Goal: Use online tool/utility: Utilize a website feature to perform a specific function

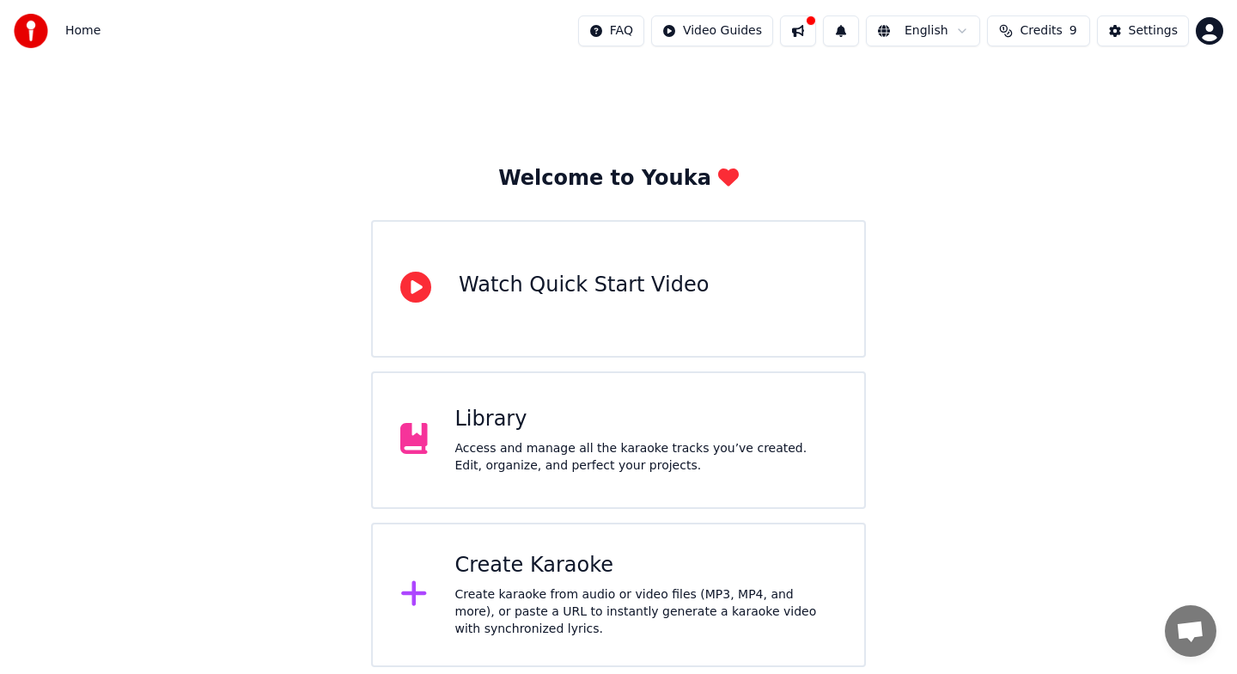
click at [520, 587] on div "Create karaoke from audio or video files (MP3, MP4, and more), or paste a URL t…" at bounding box center [646, 612] width 382 height 52
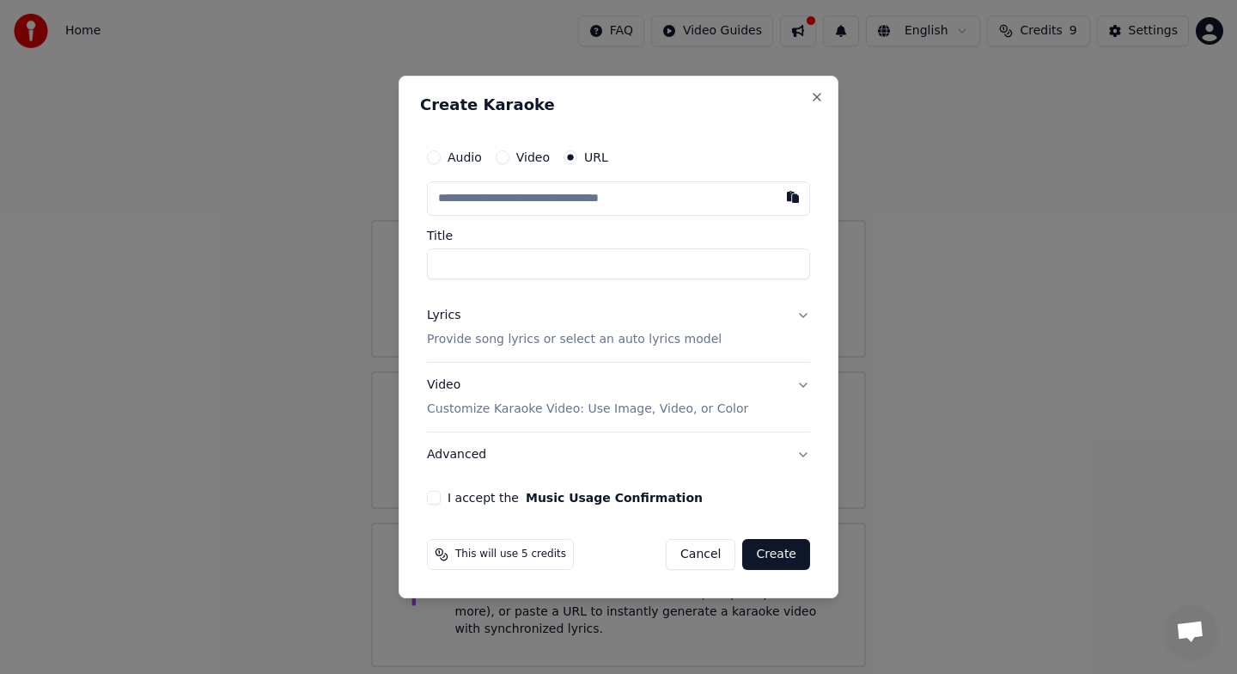
click at [434, 156] on button "Audio" at bounding box center [434, 157] width 14 height 14
click at [606, 194] on div "No file chosen" at bounding box center [573, 198] width 99 height 17
type input "*********"
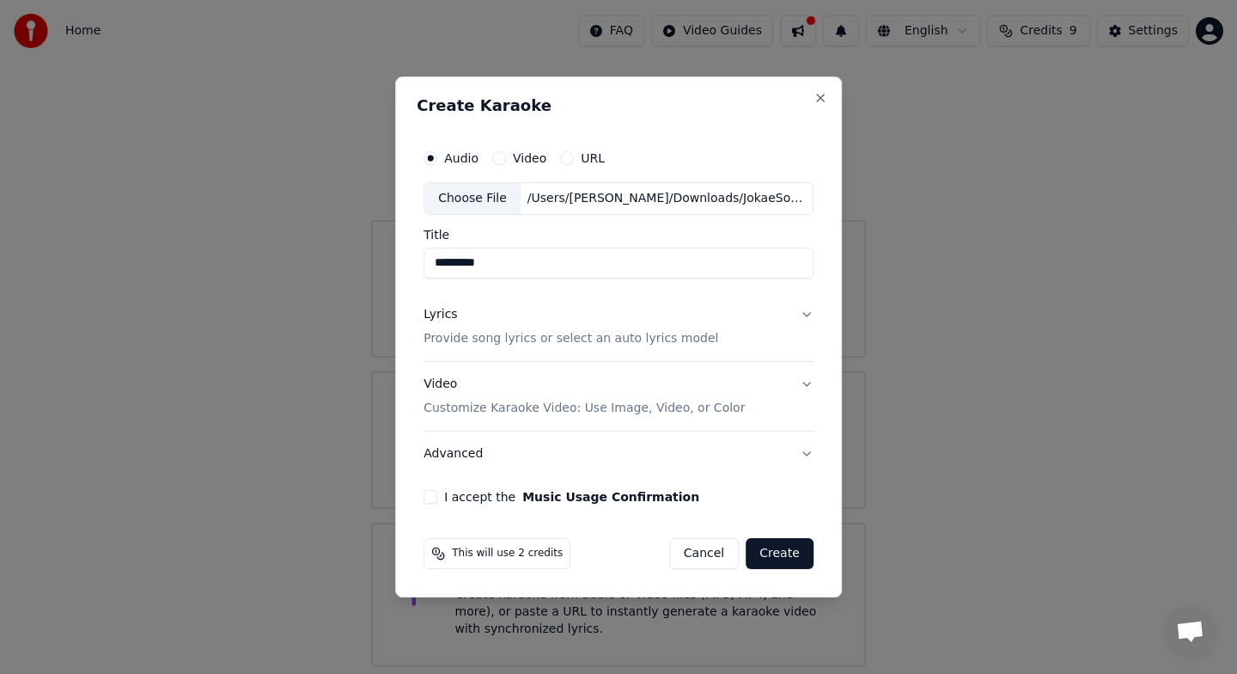
click at [807, 315] on button "Lyrics Provide song lyrics or select an auto lyrics model" at bounding box center [619, 326] width 390 height 69
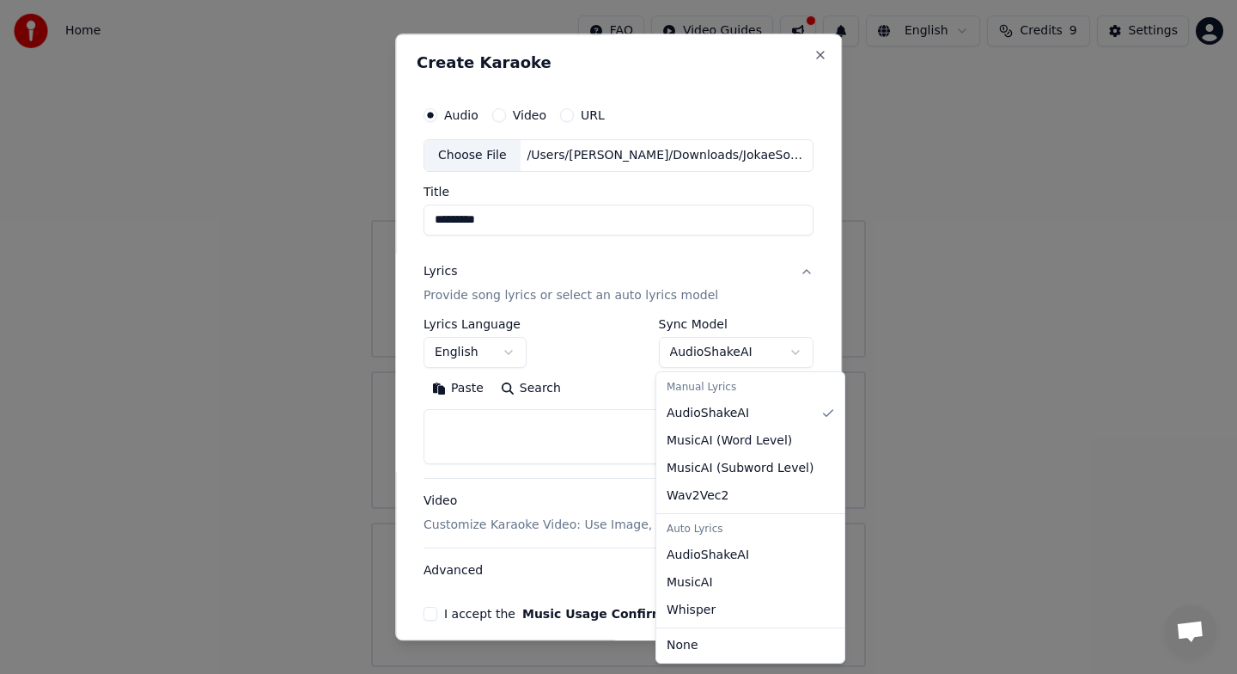
click at [802, 353] on body "**********" at bounding box center [618, 333] width 1237 height 667
select select "****"
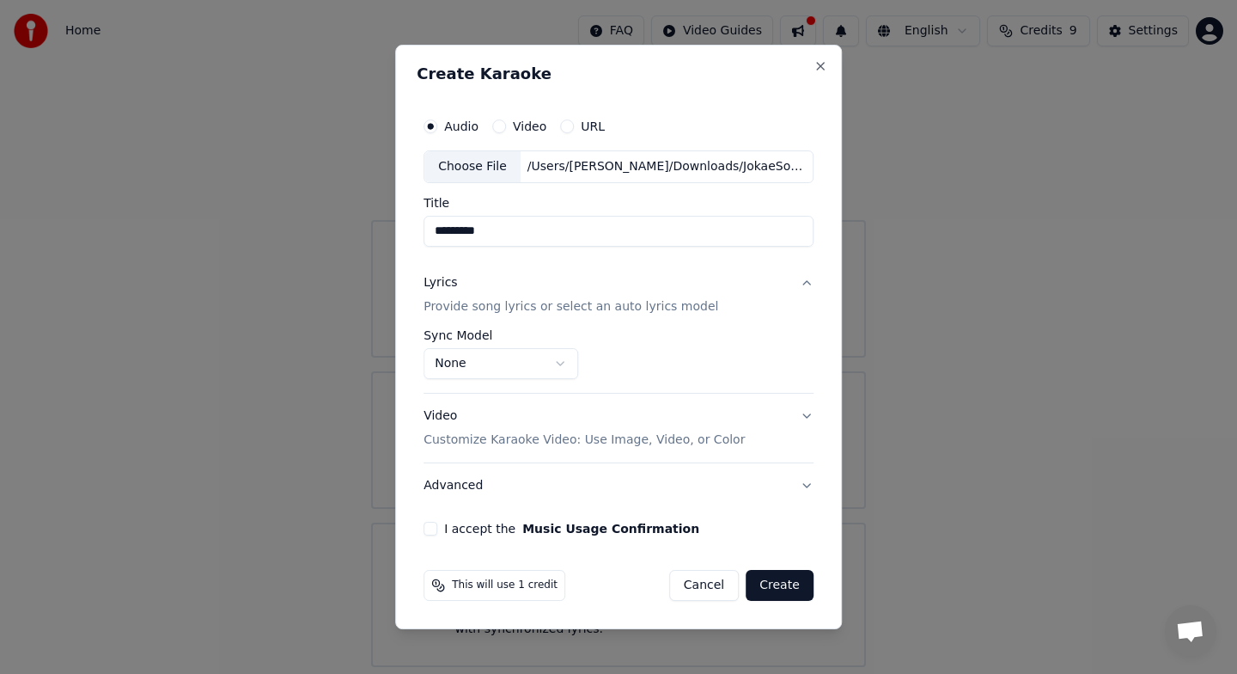
click at [804, 417] on button "Video Customize Karaoke Video: Use Image, Video, or Color" at bounding box center [619, 427] width 390 height 69
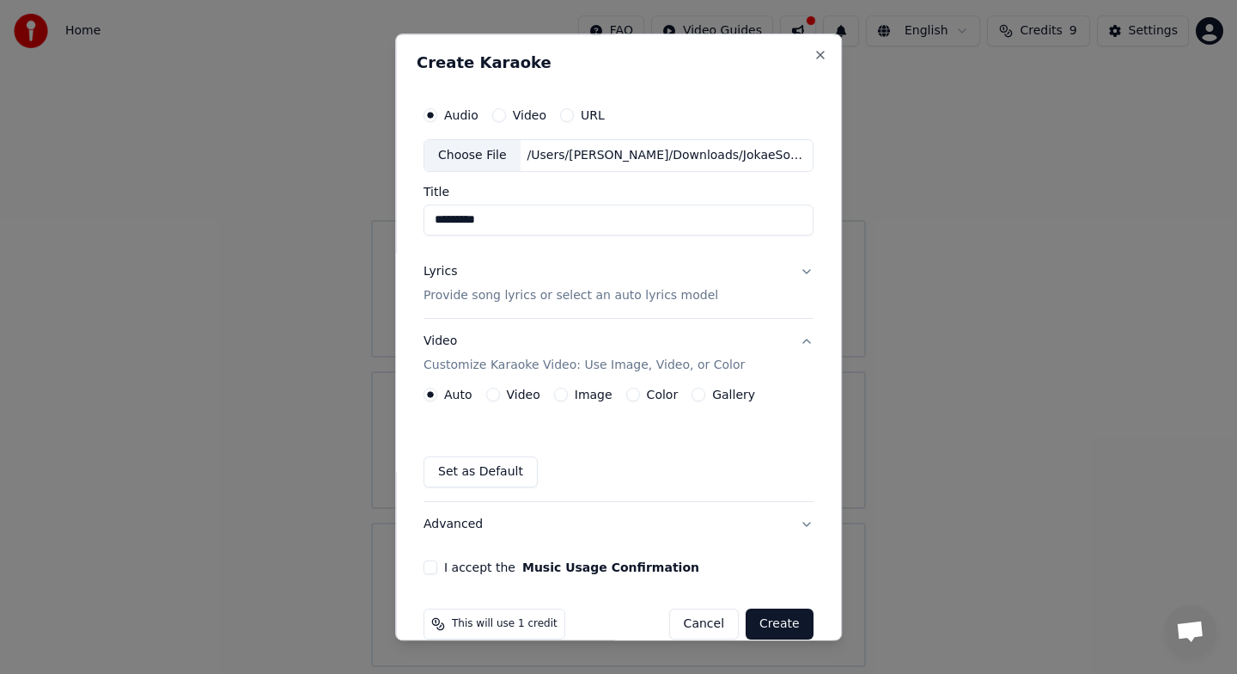
click at [699, 449] on div "Auto Video Image Color Gallery Set as Default" at bounding box center [619, 437] width 390 height 100
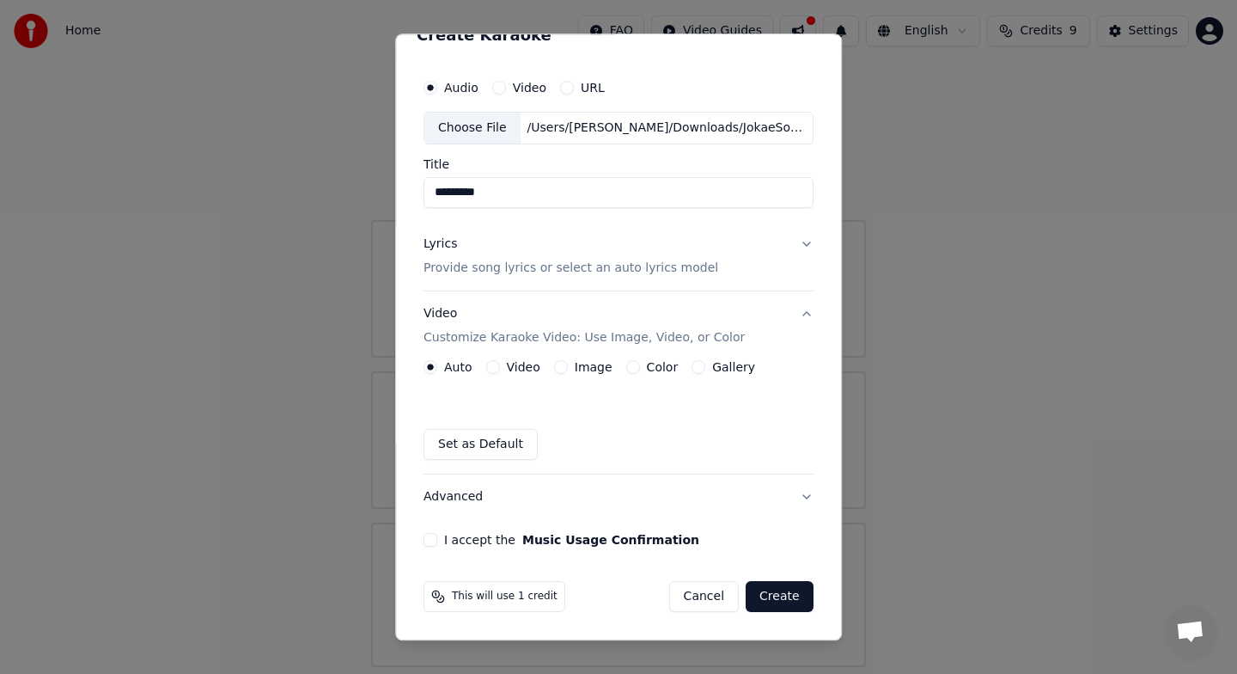
click at [428, 543] on button "I accept the Music Usage Confirmation" at bounding box center [431, 540] width 14 height 14
click at [789, 596] on button "Create" at bounding box center [780, 596] width 68 height 31
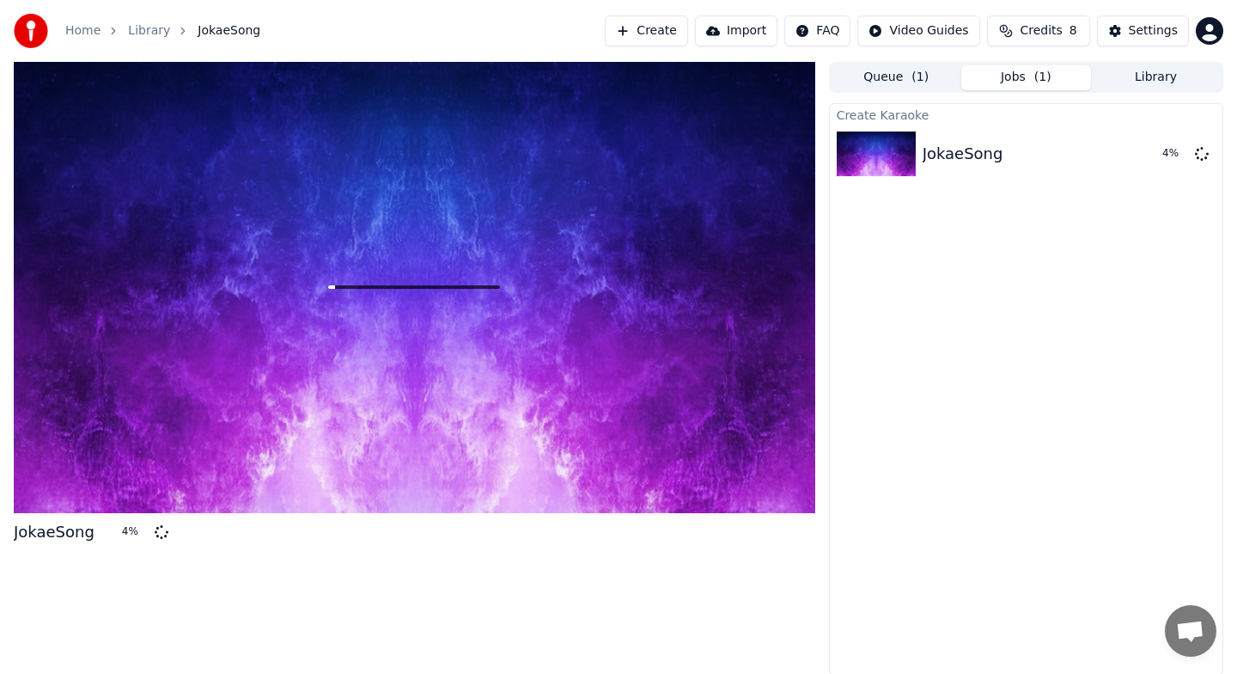
click at [321, 98] on div at bounding box center [415, 287] width 802 height 451
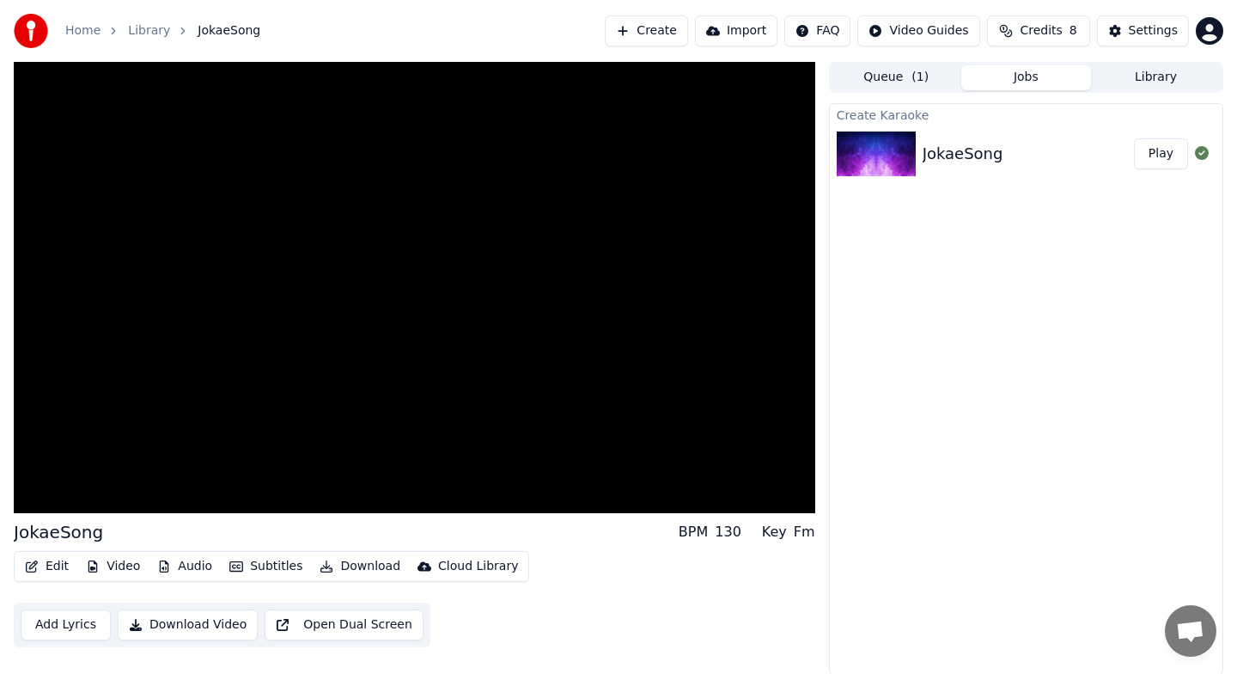
click at [351, 565] on button "Download" at bounding box center [360, 566] width 95 height 24
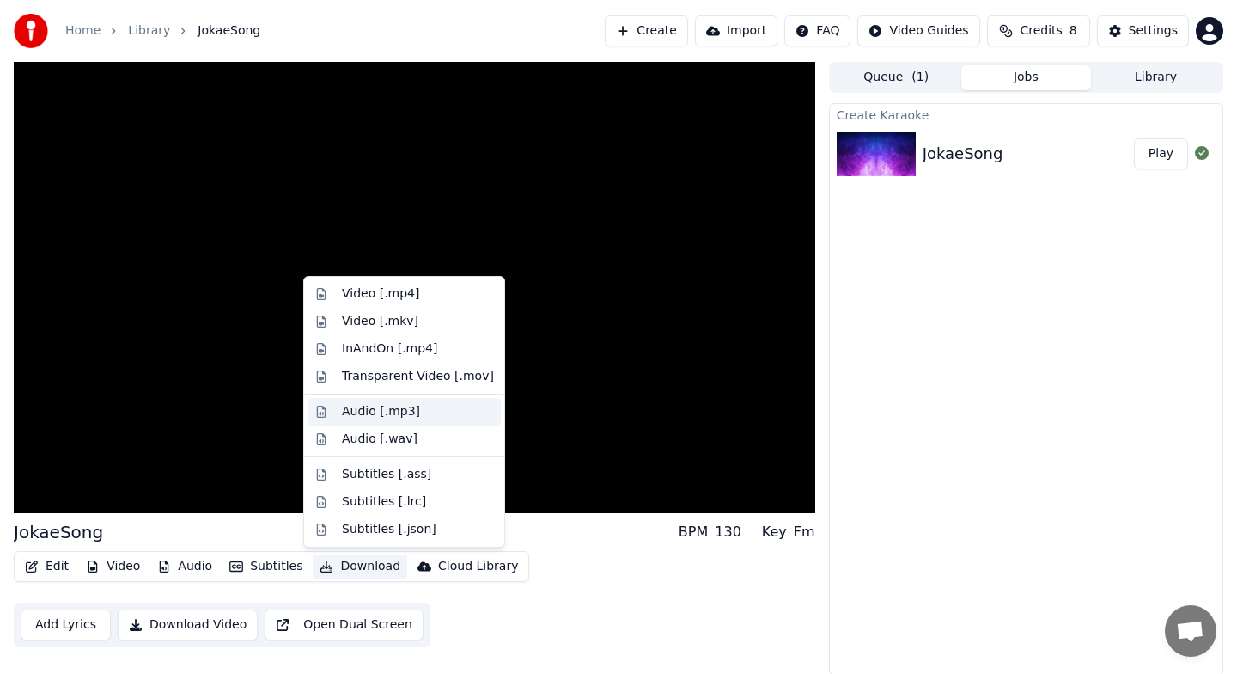
click at [420, 422] on div "Audio [.mp3]" at bounding box center [404, 411] width 193 height 27
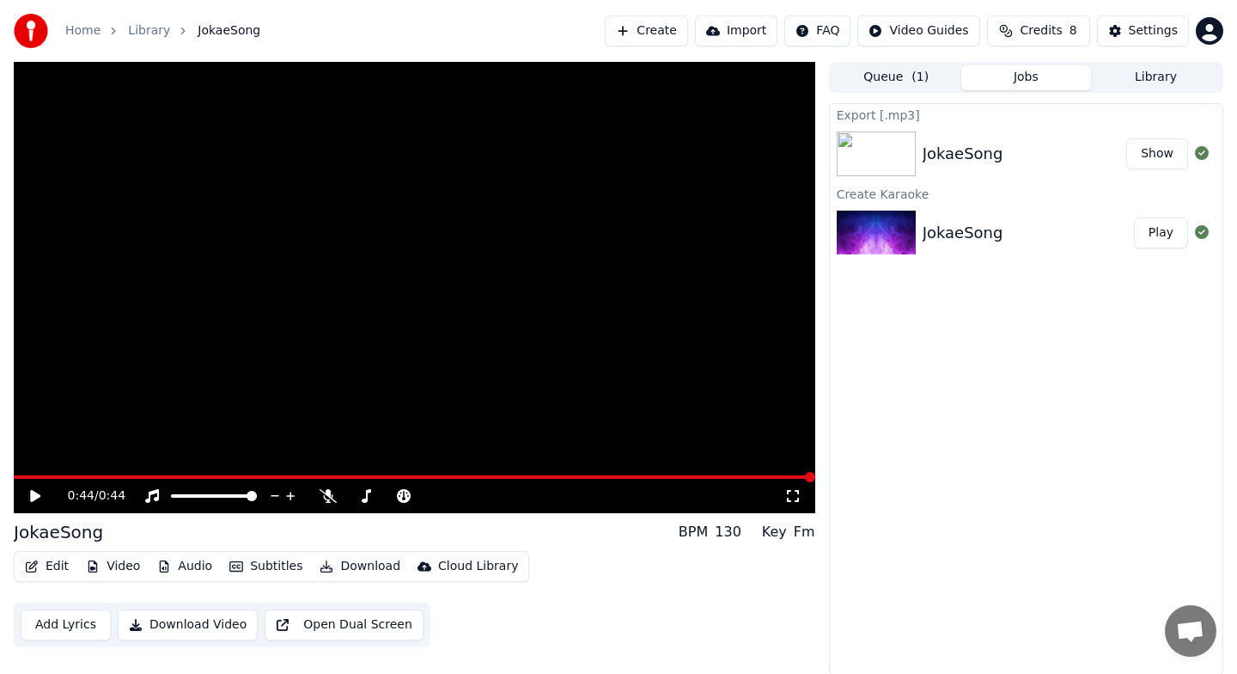
click at [1153, 154] on button "Show" at bounding box center [1157, 153] width 62 height 31
click at [650, 32] on button "Create" at bounding box center [646, 30] width 83 height 31
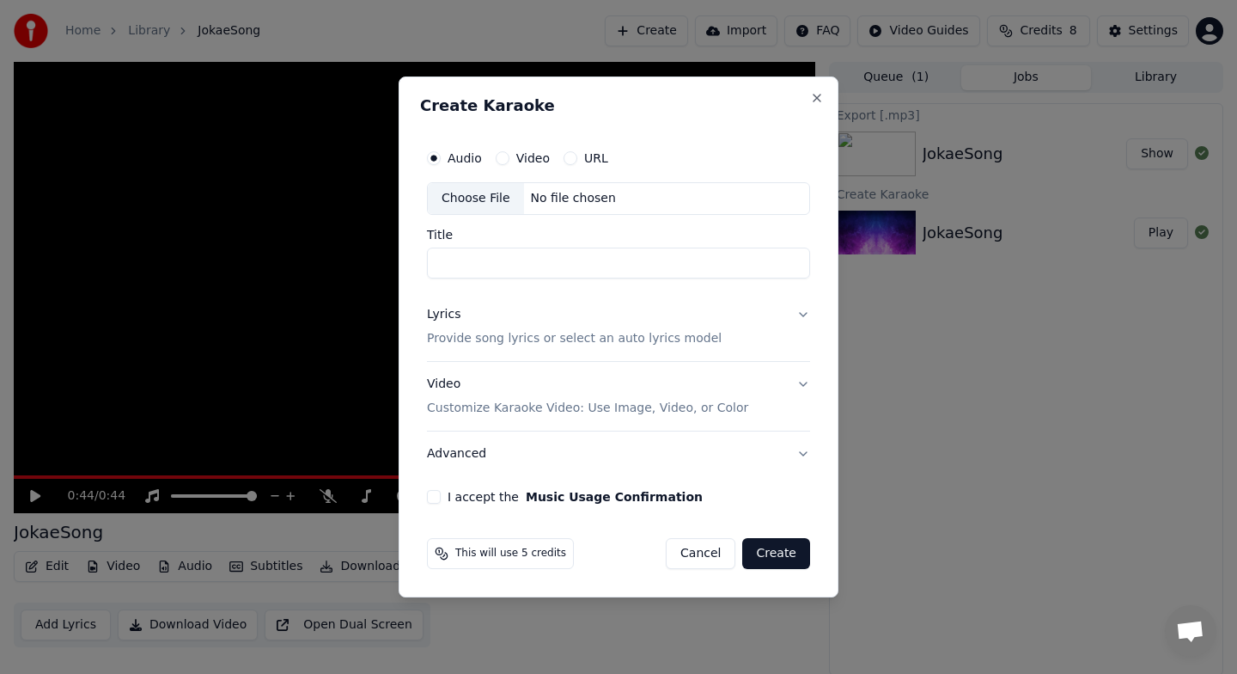
click at [570, 198] on div "No file chosen" at bounding box center [573, 198] width 99 height 17
type input "**********"
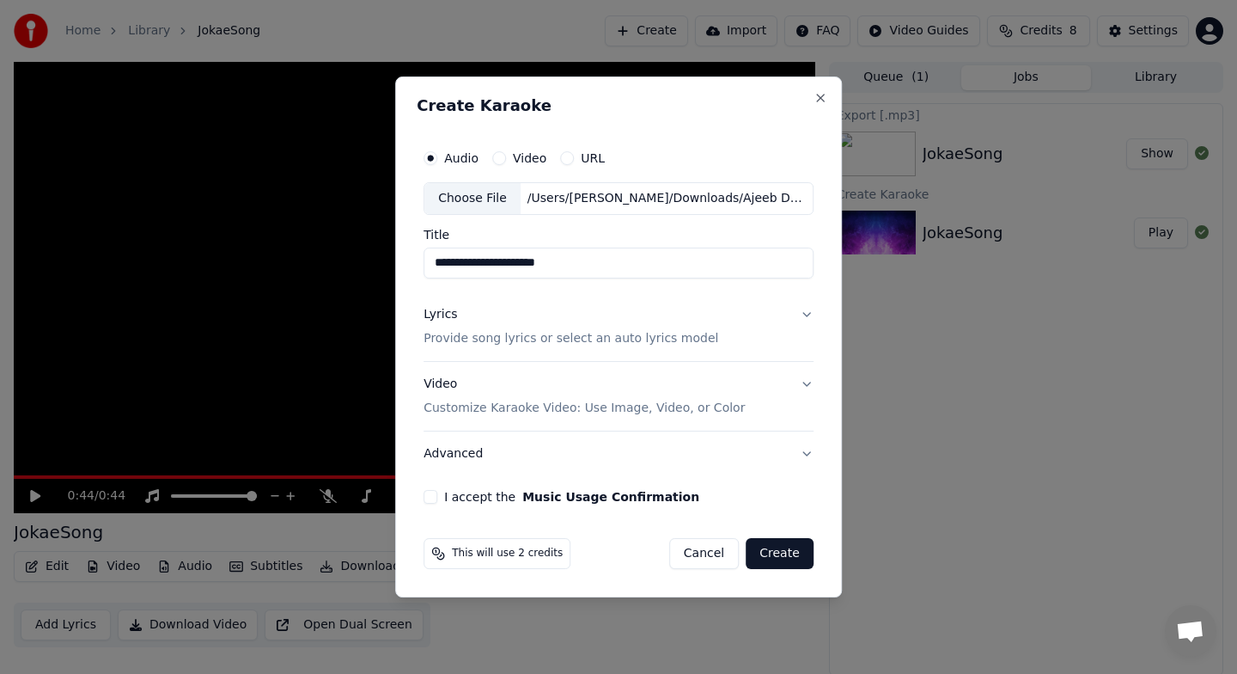
click at [788, 557] on button "Create" at bounding box center [780, 553] width 68 height 31
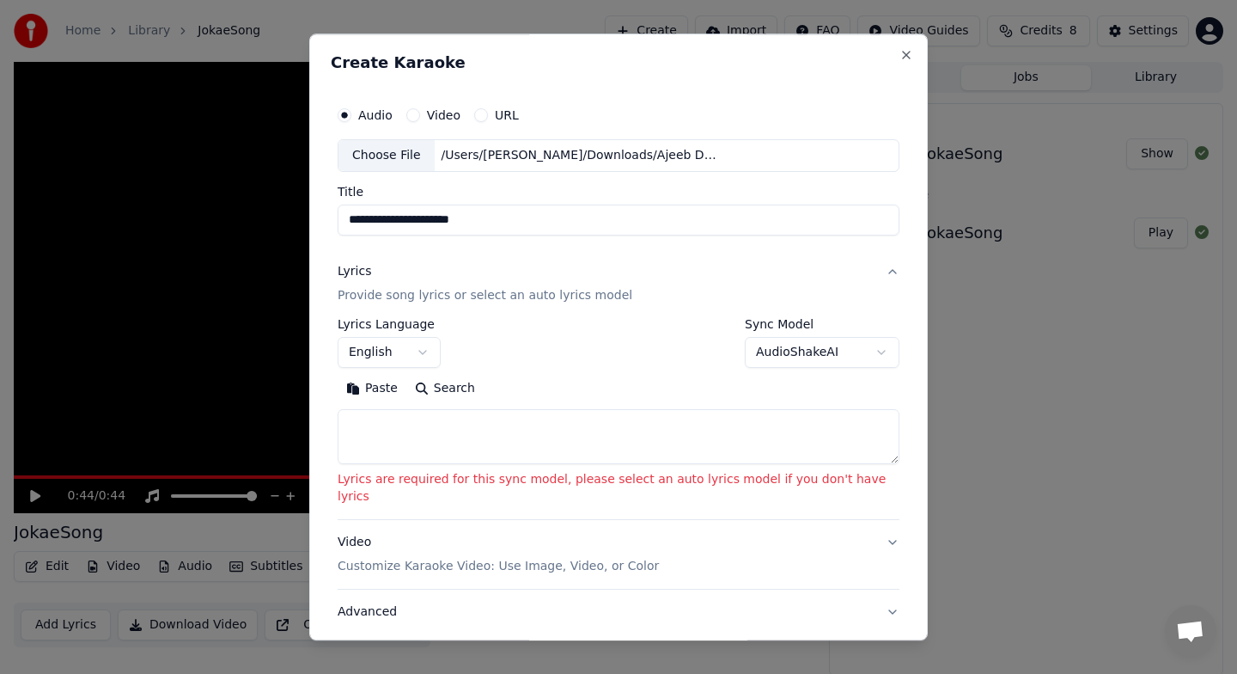
click at [848, 358] on button "AudioShakeAI" at bounding box center [822, 352] width 155 height 31
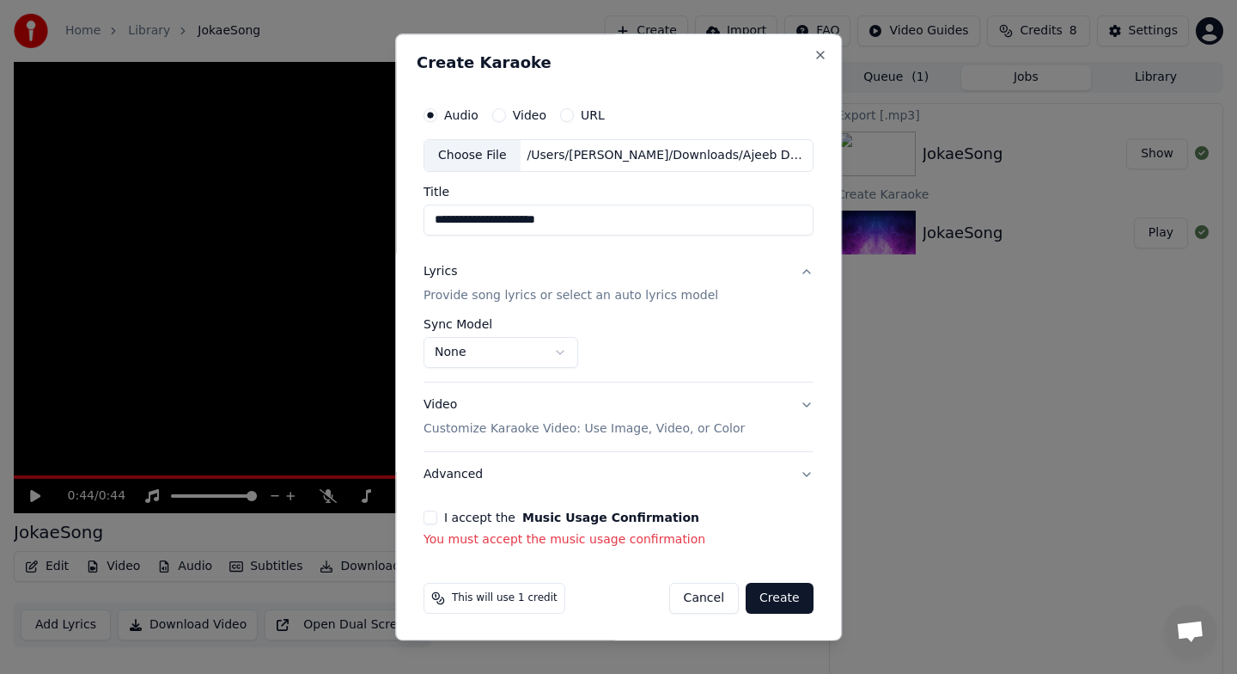
click at [431, 520] on button "I accept the Music Usage Confirmation" at bounding box center [431, 517] width 14 height 14
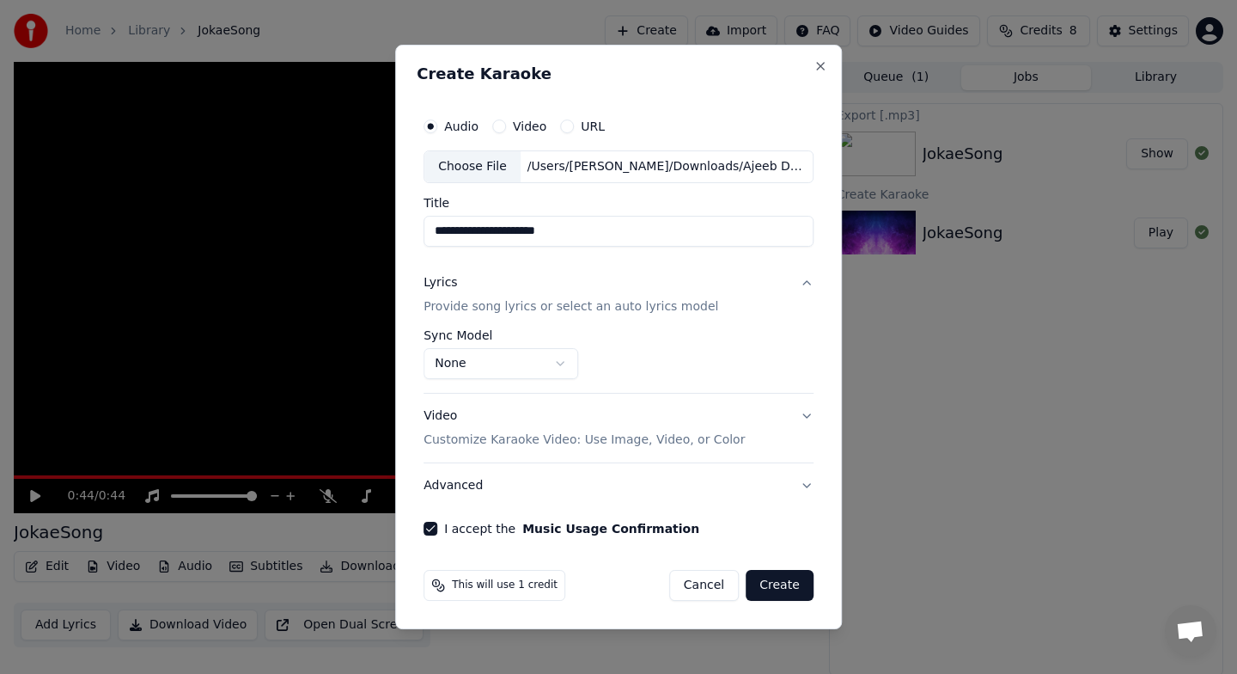
click at [790, 584] on button "Create" at bounding box center [780, 585] width 68 height 31
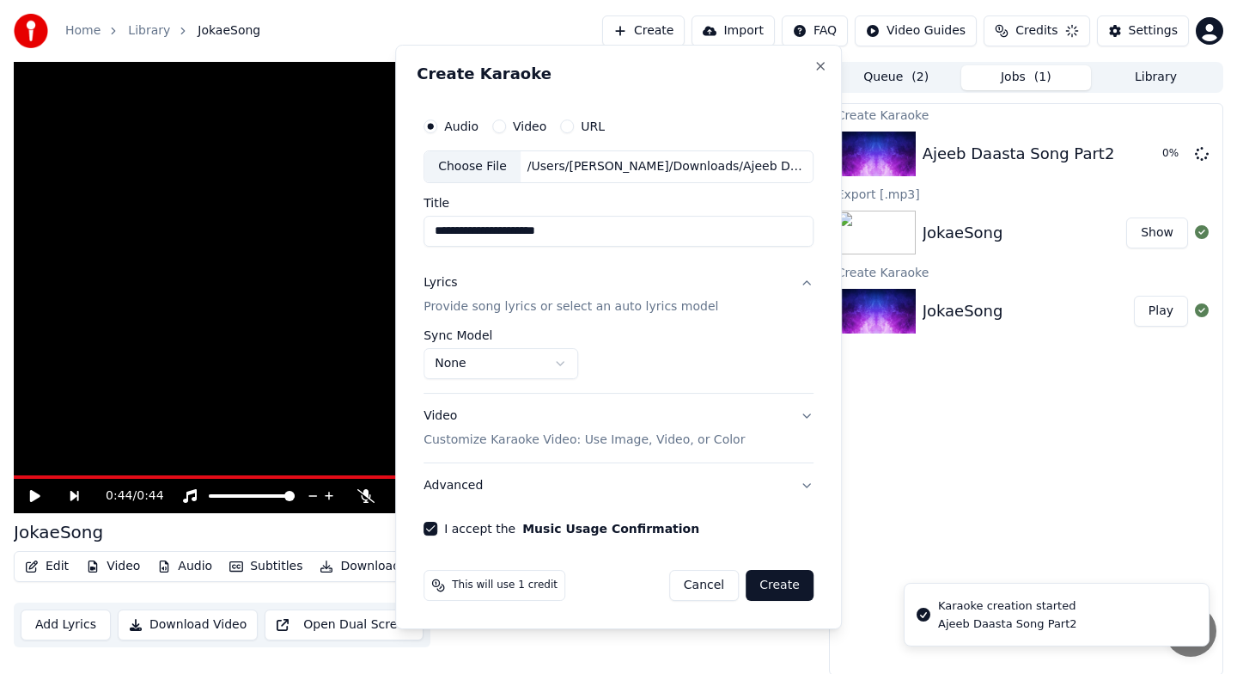
select select "**********"
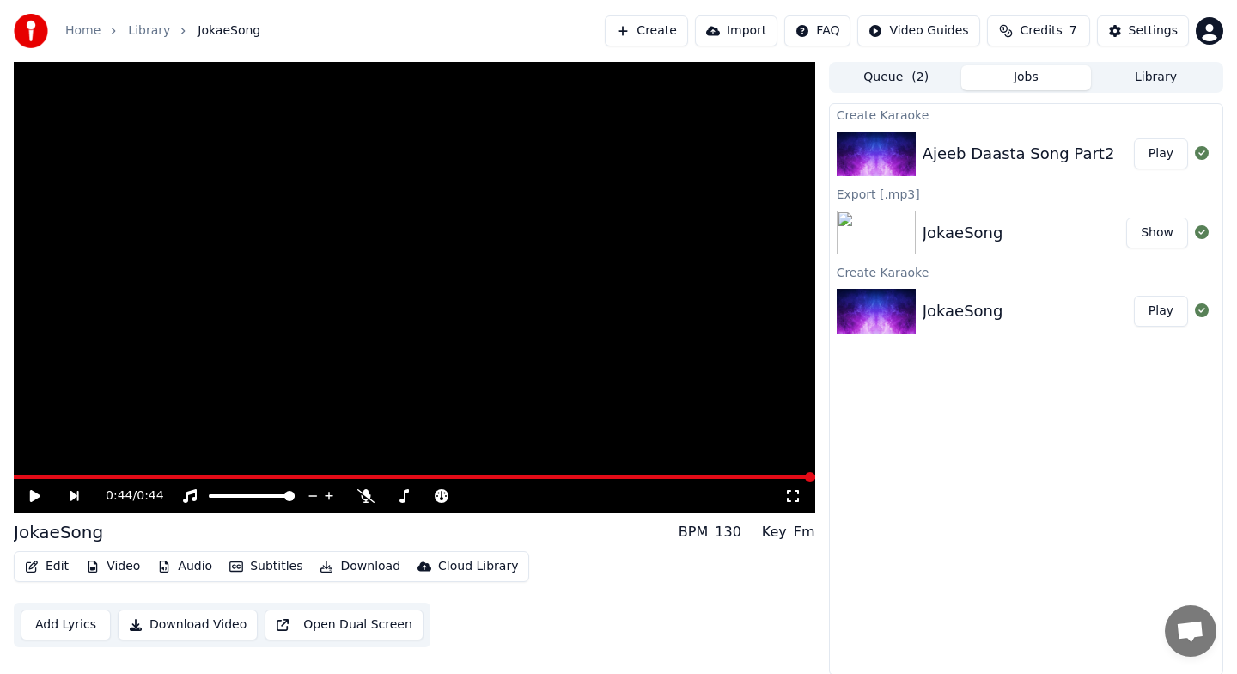
click at [913, 163] on img at bounding box center [876, 153] width 79 height 45
click at [1162, 151] on button "Play" at bounding box center [1161, 153] width 54 height 31
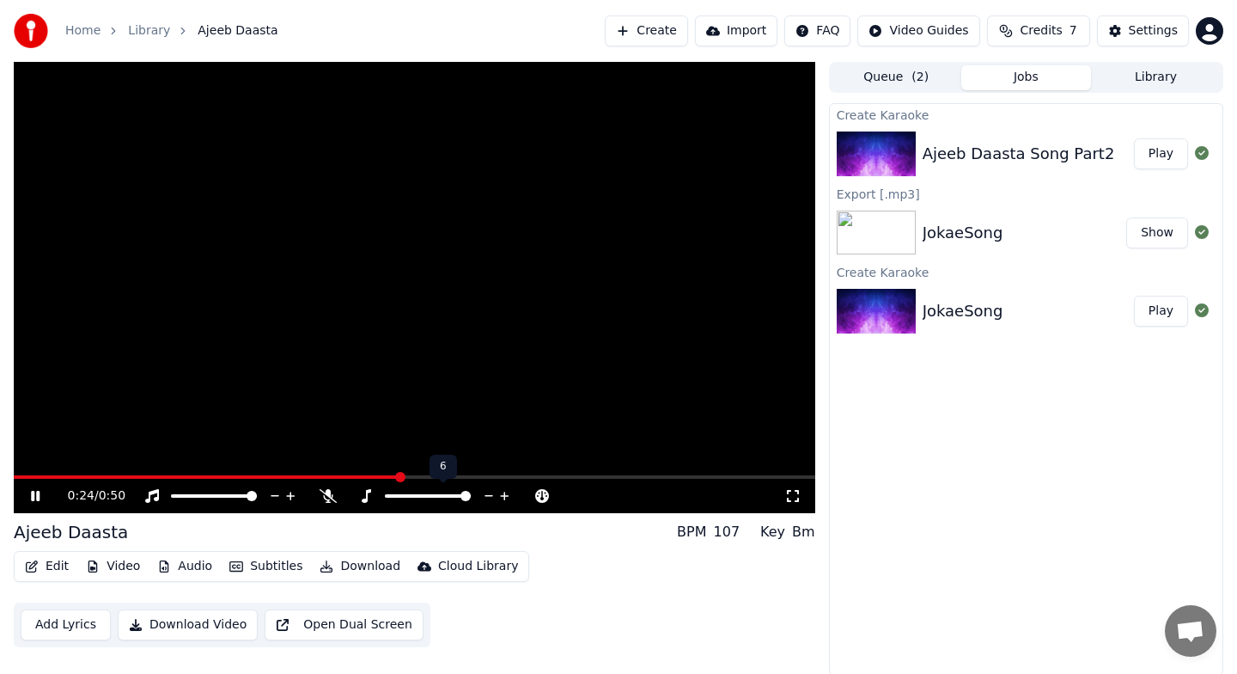
click at [471, 495] on span at bounding box center [465, 496] width 10 height 10
click at [424, 493] on span at bounding box center [428, 496] width 10 height 10
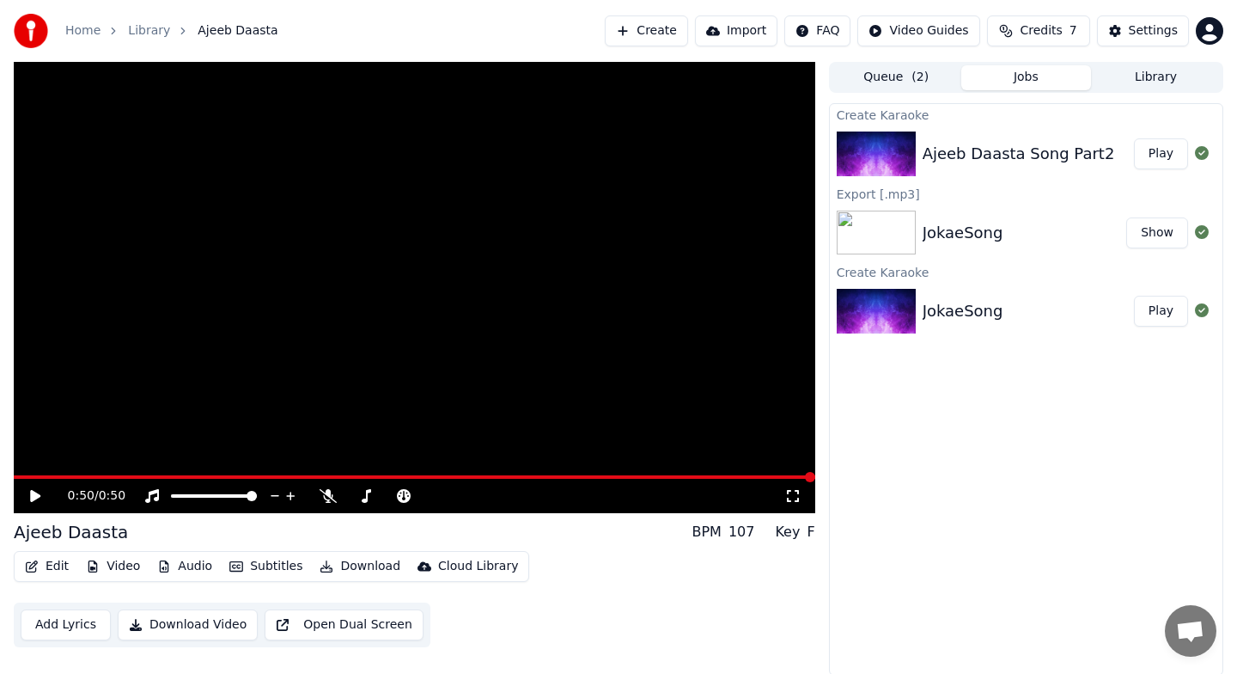
click at [34, 495] on icon at bounding box center [35, 496] width 10 height 12
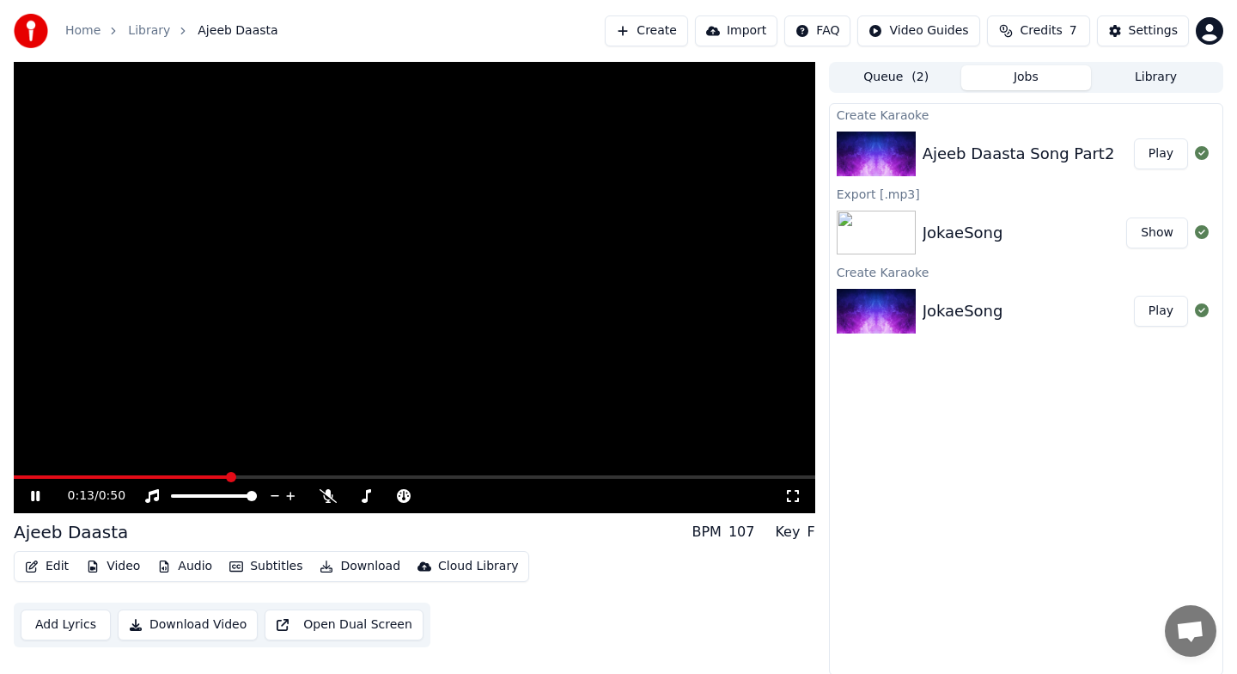
click at [209, 625] on button "Download Video" at bounding box center [188, 624] width 140 height 31
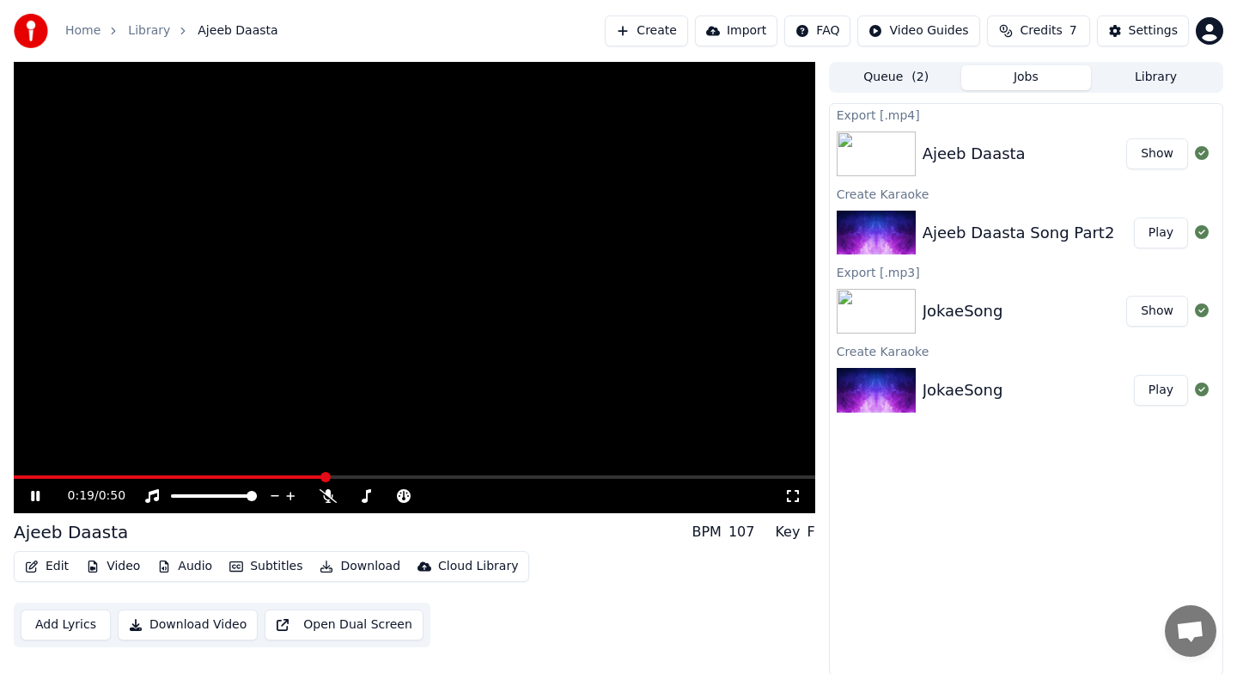
click at [359, 571] on button "Download" at bounding box center [360, 566] width 95 height 24
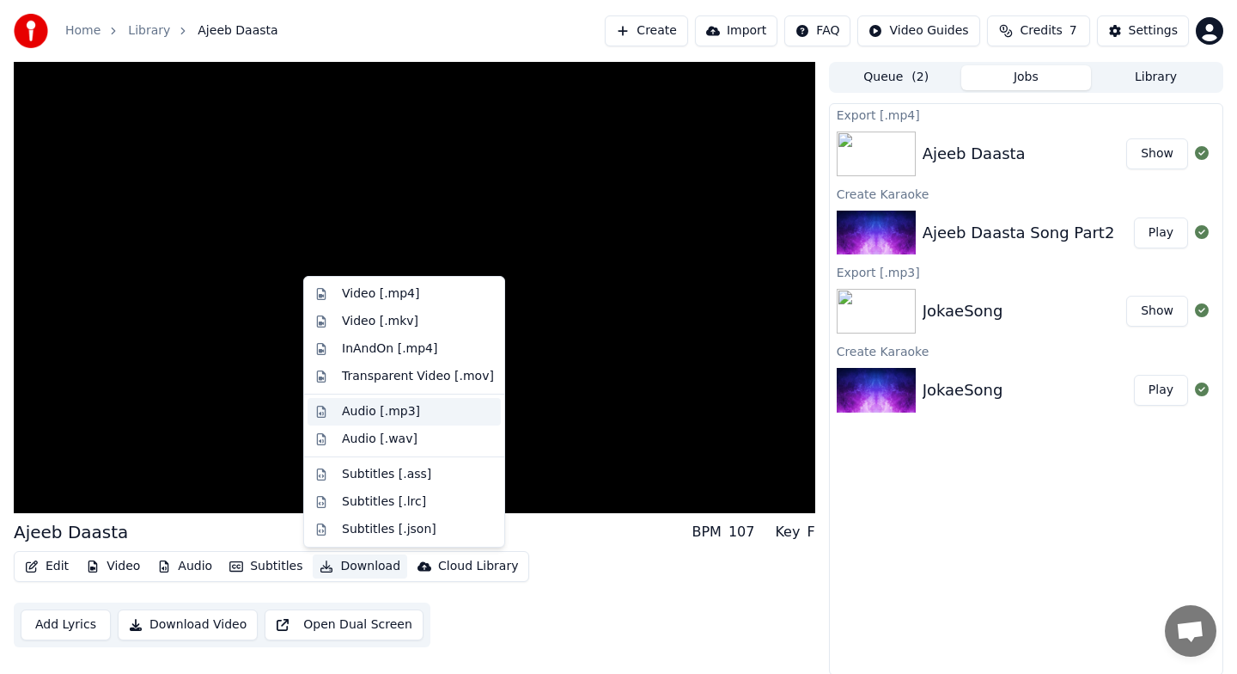
click at [417, 415] on div "Audio [.mp3]" at bounding box center [418, 411] width 152 height 17
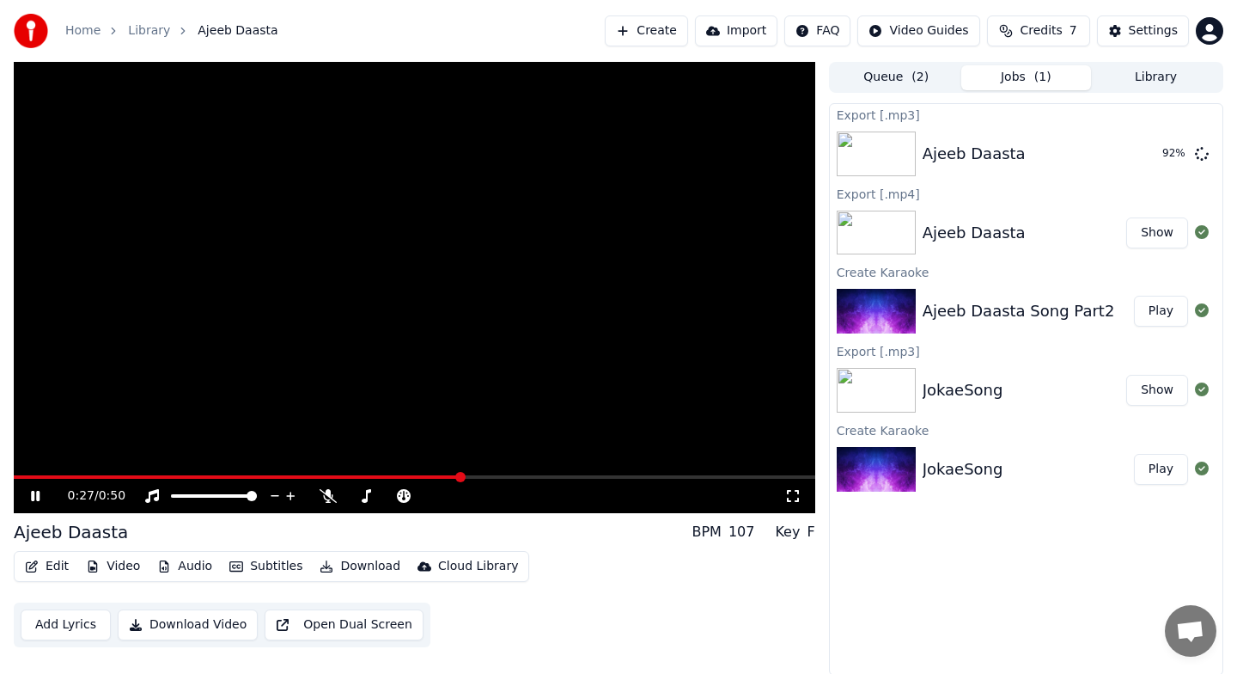
click at [39, 503] on div "0:27 / 0:50" at bounding box center [415, 495] width 788 height 17
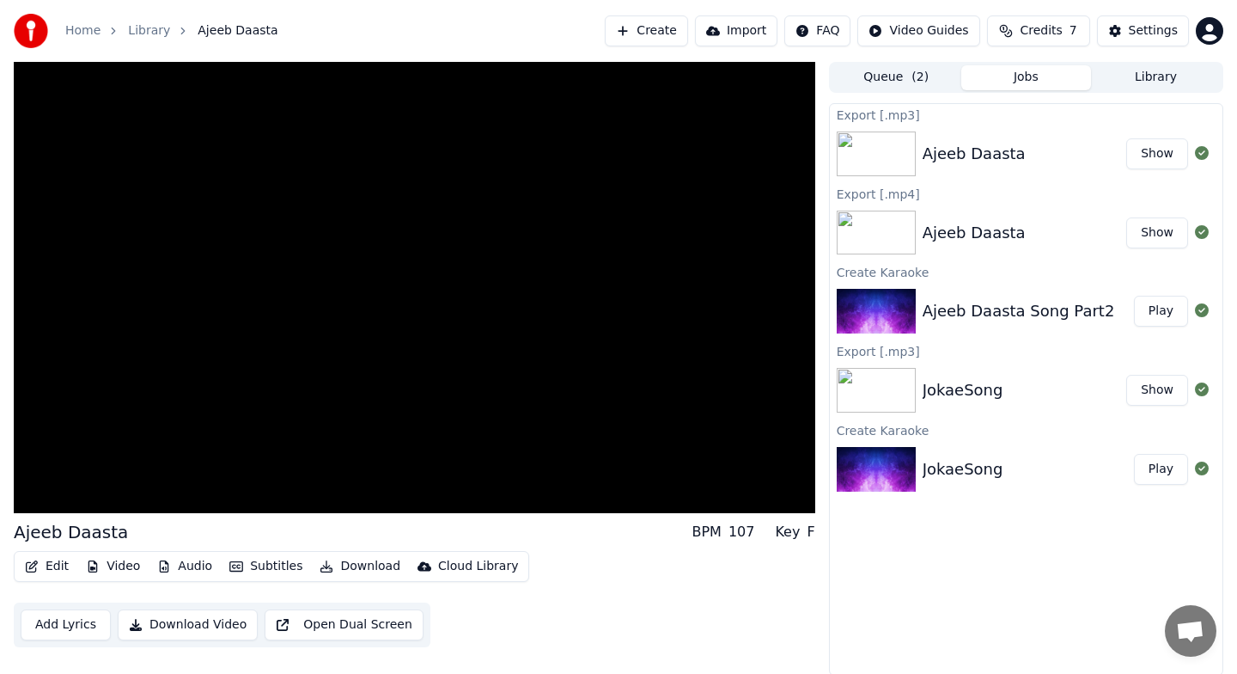
click at [1166, 156] on button "Show" at bounding box center [1157, 153] width 62 height 31
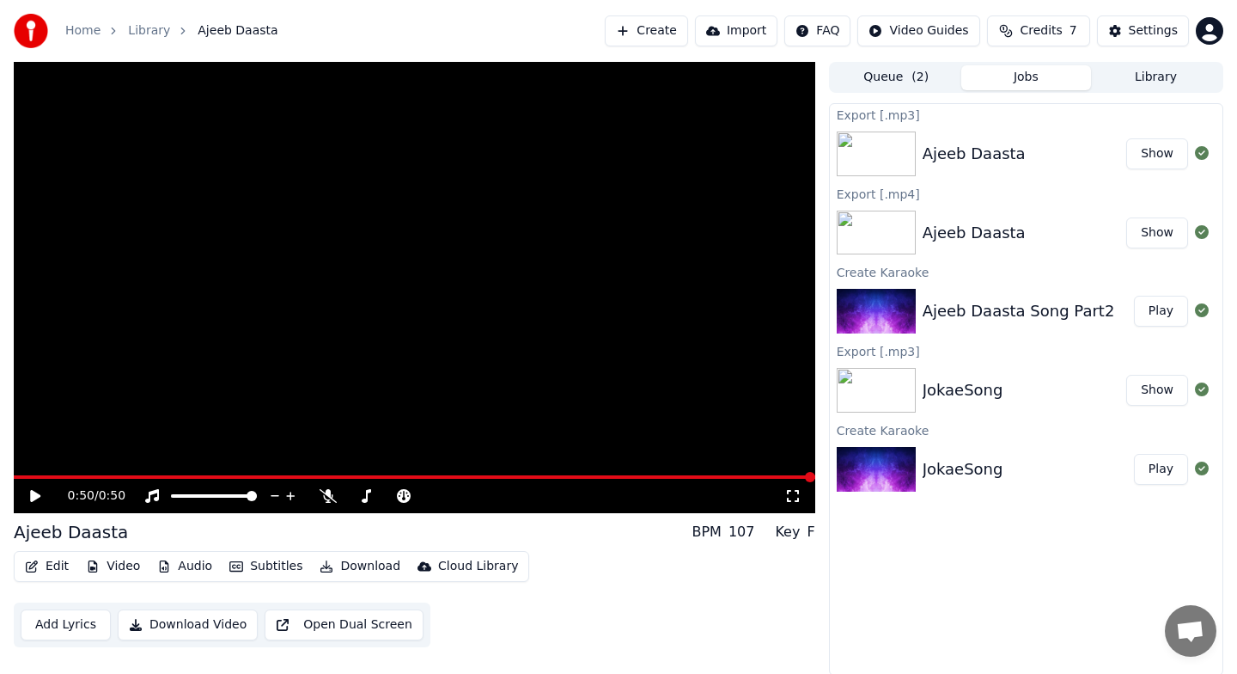
click at [1150, 160] on button "Show" at bounding box center [1157, 153] width 62 height 31
